Goal: Task Accomplishment & Management: Use online tool/utility

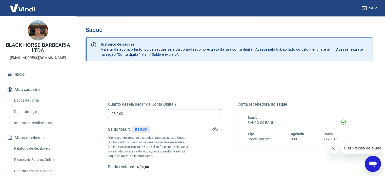
click at [173, 112] on input "R$ 0,00" at bounding box center [164, 113] width 113 height 9
click at [172, 113] on input "R$ 0,00" at bounding box center [164, 113] width 113 height 9
